Goal: Task Accomplishment & Management: Use online tool/utility

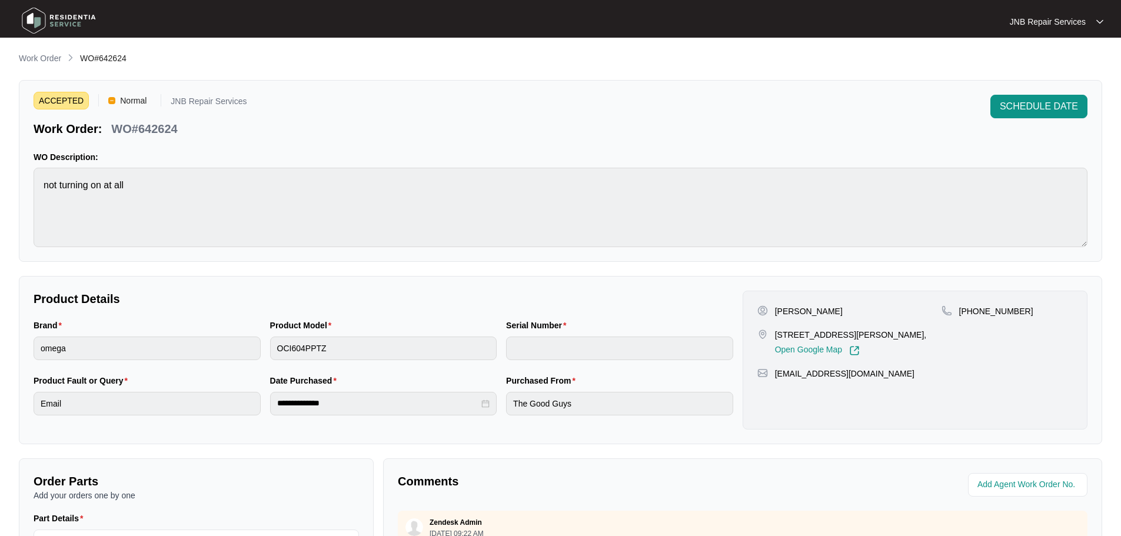
scroll to position [230, 0]
click at [69, 17] on img at bounding box center [59, 20] width 82 height 35
drag, startPoint x: 69, startPoint y: 17, endPoint x: 73, endPoint y: 24, distance: 7.4
click at [69, 18] on img at bounding box center [59, 20] width 82 height 35
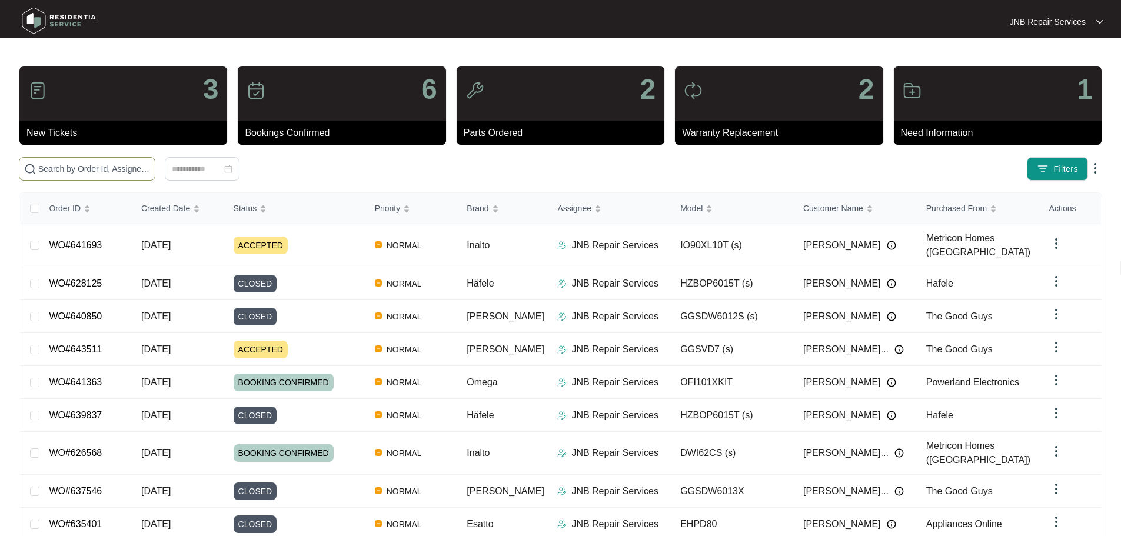
click at [150, 169] on input "text" at bounding box center [94, 168] width 112 height 13
paste input "641841"
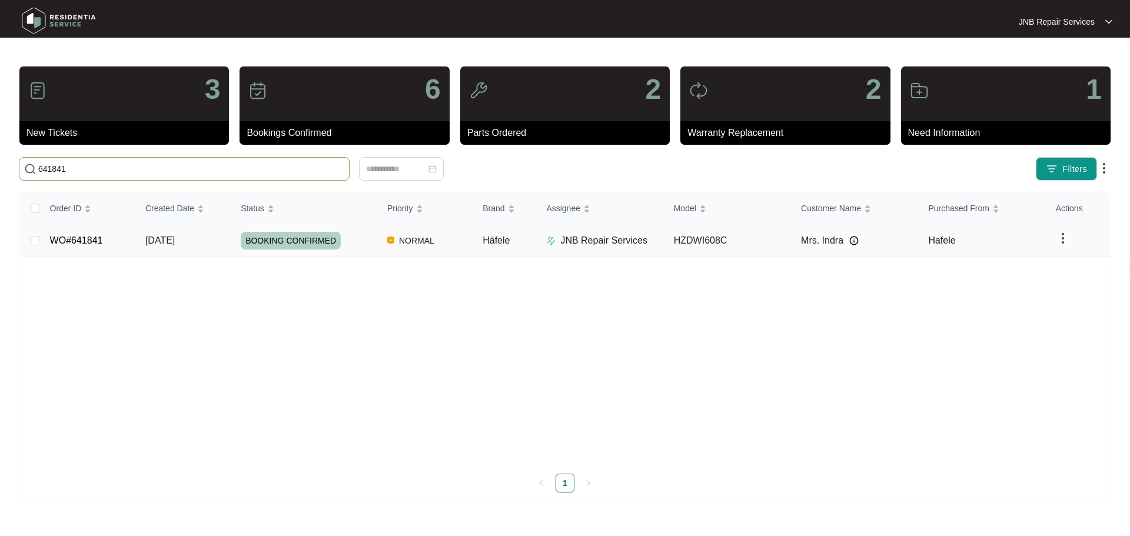
type input "641841"
click at [367, 249] on td "BOOKING CONFIRMED" at bounding box center [304, 240] width 147 height 33
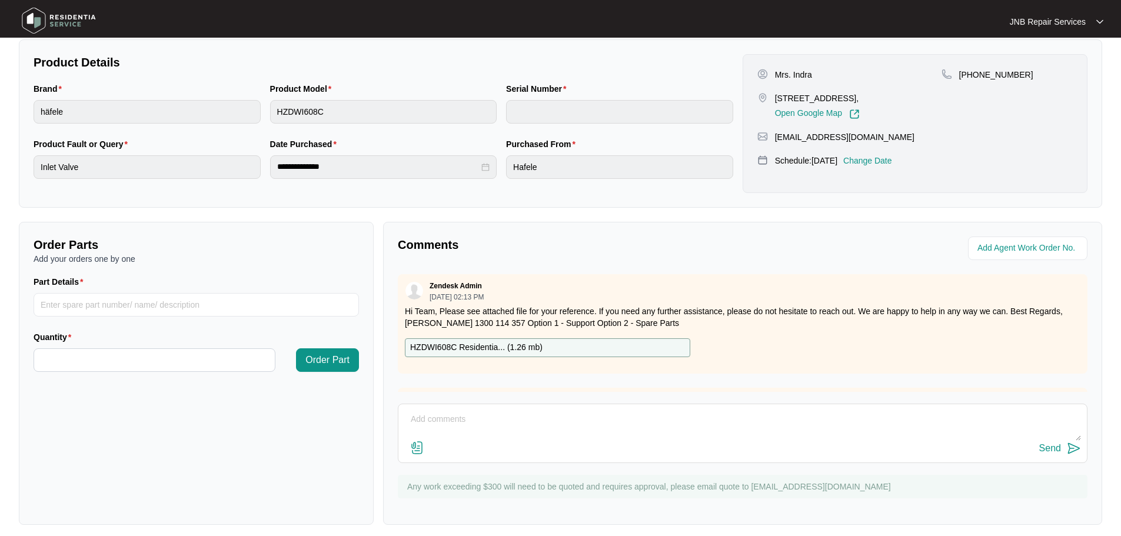
scroll to position [245, 0]
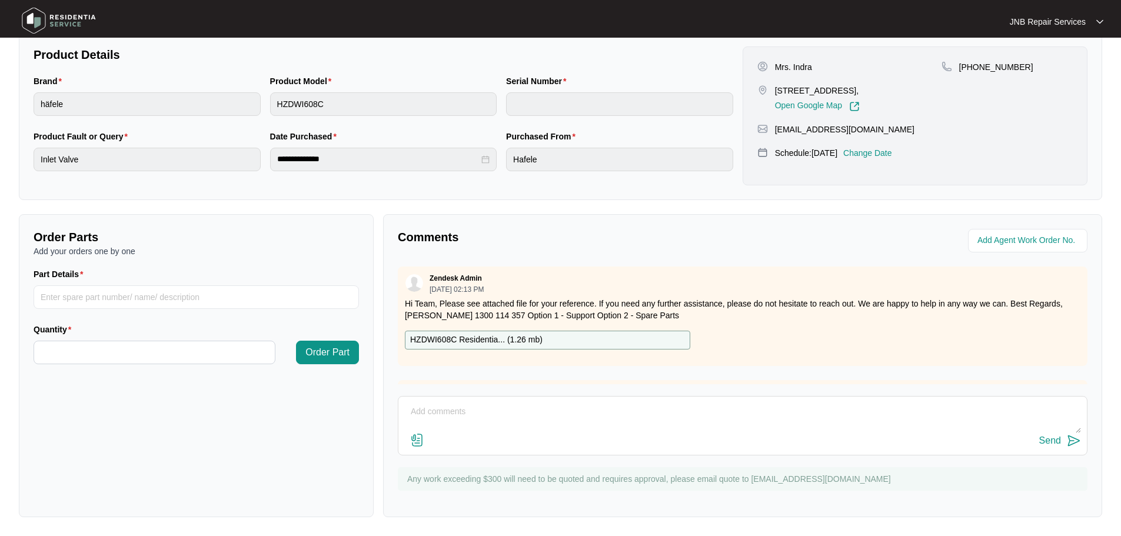
click at [547, 418] on textarea at bounding box center [742, 417] width 677 height 31
paste textarea "[DATE] [PERSON_NAME] As per customer dishwasher not washing dishes. Checked fou…"
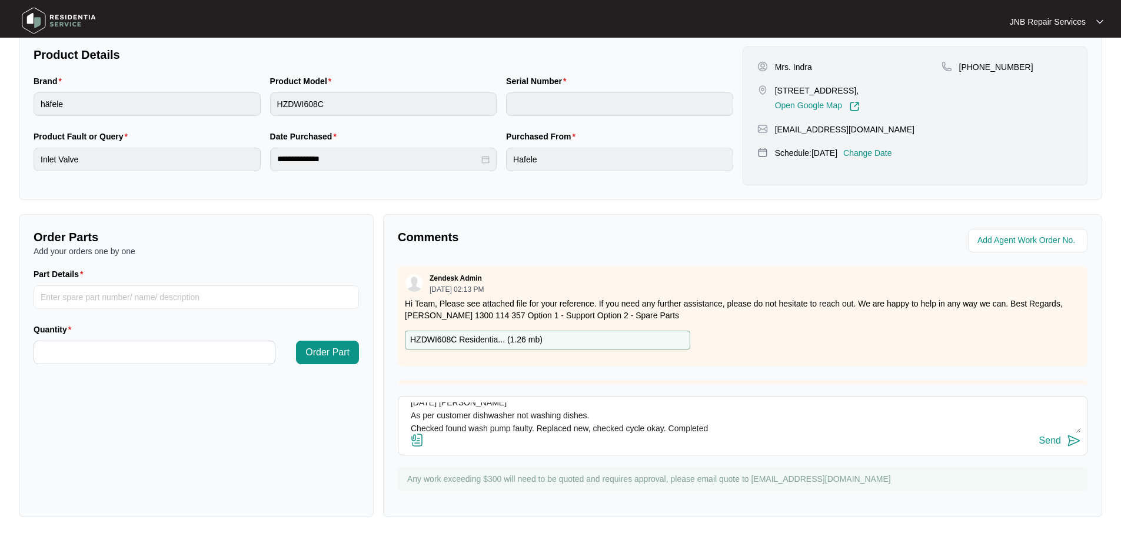
type textarea "[DATE] [PERSON_NAME] As per customer dishwasher not washing dishes. Checked fou…"
click at [419, 437] on img at bounding box center [417, 440] width 14 height 14
click at [0, 0] on input "file" at bounding box center [0, 0] width 0 height 0
click at [1056, 441] on div "Send" at bounding box center [1050, 440] width 22 height 11
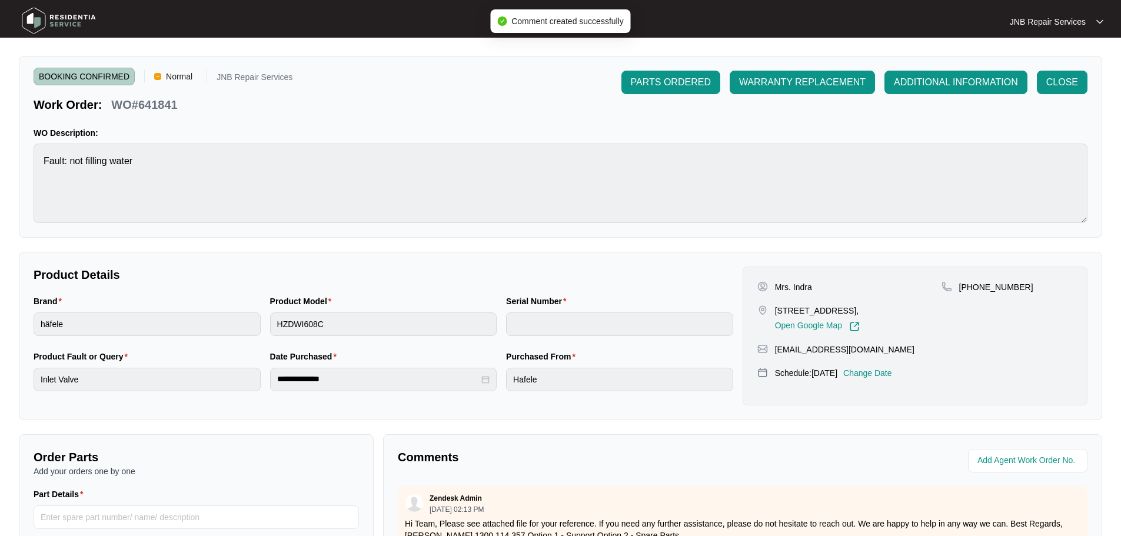
scroll to position [0, 0]
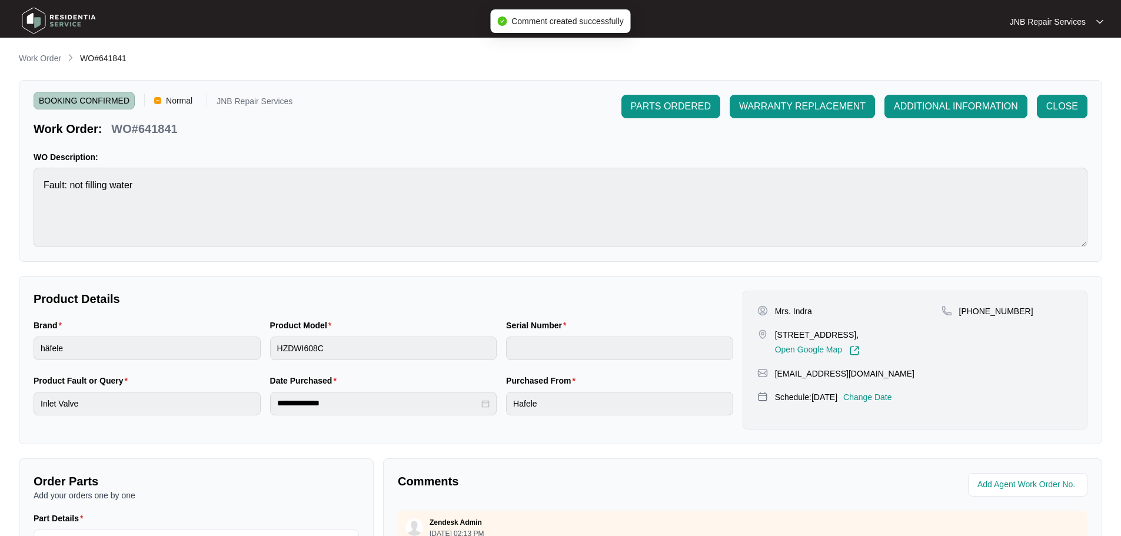
click at [1089, 112] on div "CLOSE" at bounding box center [1062, 107] width 60 height 24
click at [1072, 105] on span "CLOSE" at bounding box center [1062, 106] width 32 height 14
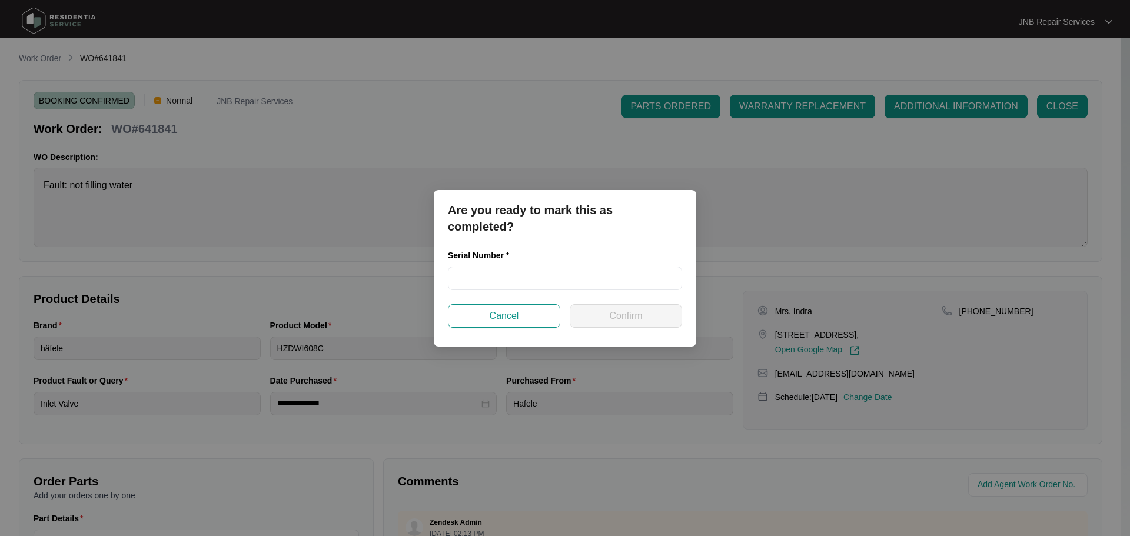
click at [585, 265] on div "Serial Number *" at bounding box center [565, 258] width 234 height 18
click at [584, 277] on input "text" at bounding box center [565, 279] width 234 height 24
paste input "24035108020100009"
type input "24035108020100009"
click at [614, 315] on span "Confirm" at bounding box center [625, 316] width 33 height 14
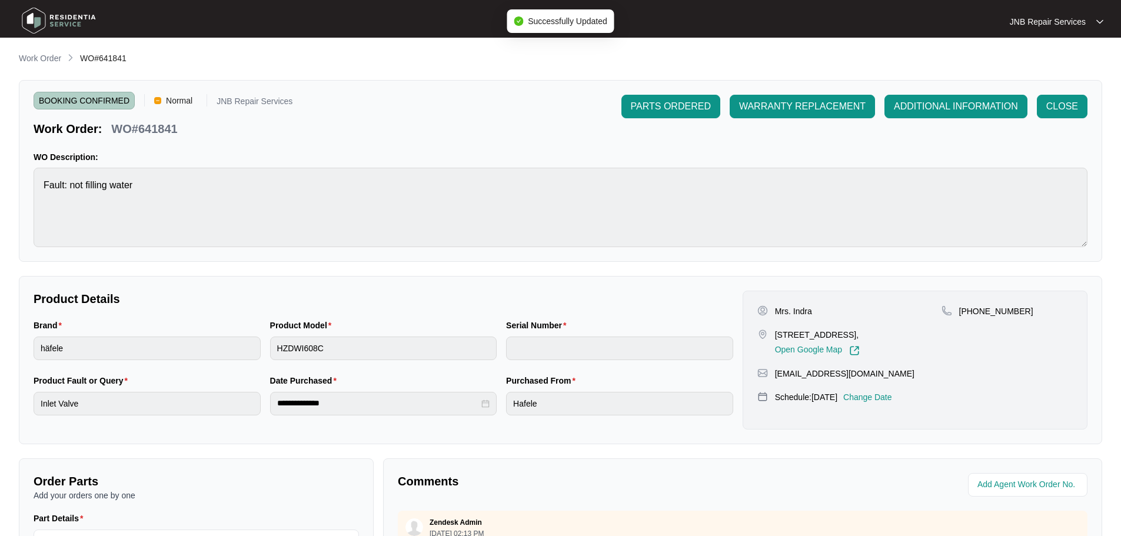
type input "24035108020100009"
